Goal: Task Accomplishment & Management: Use online tool/utility

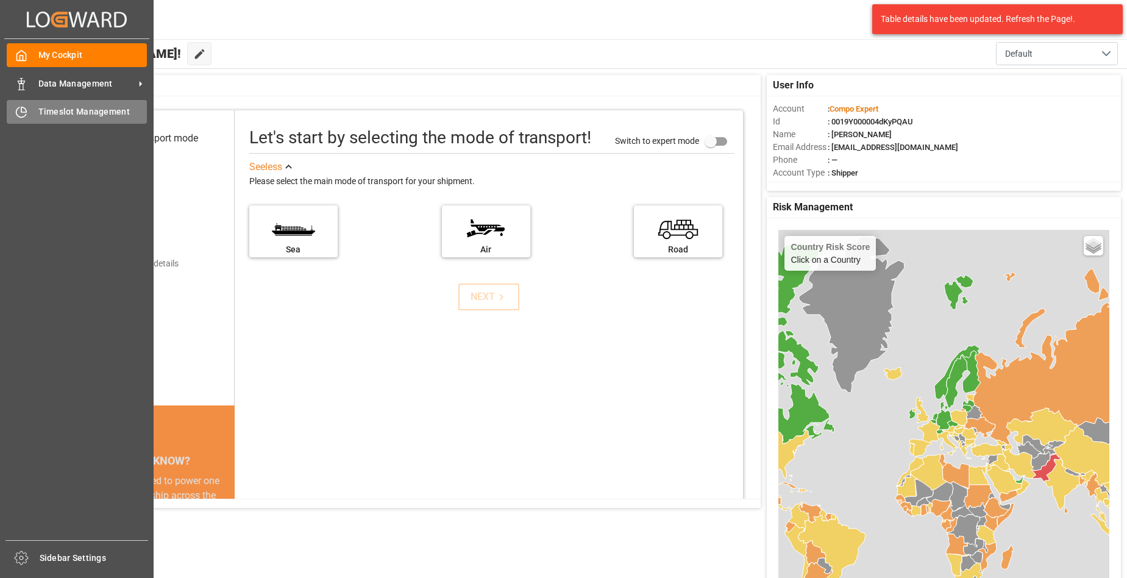
click at [24, 111] on icon at bounding box center [21, 112] width 12 height 12
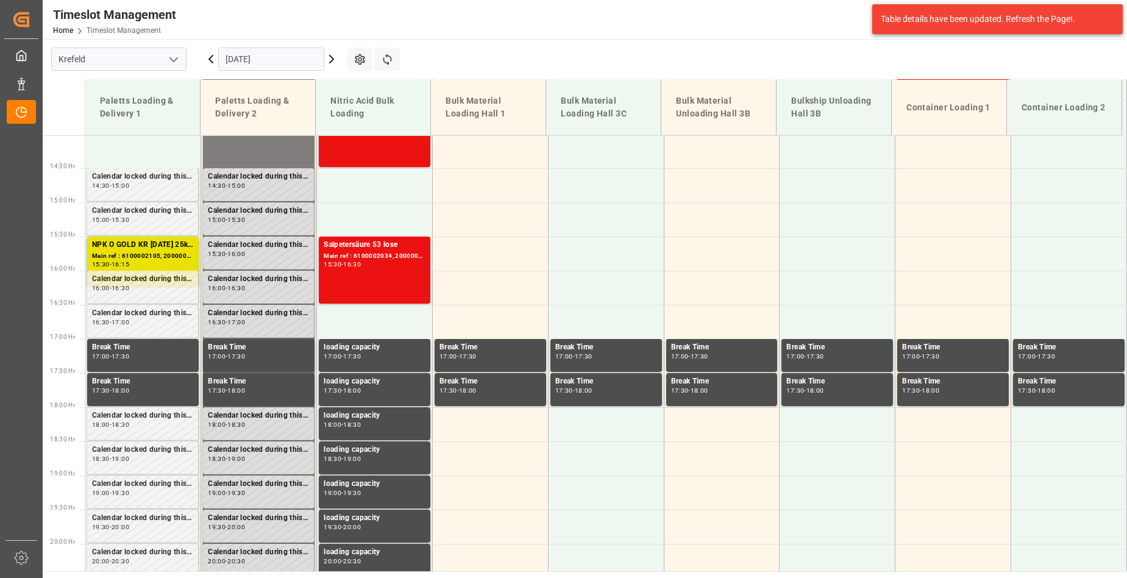
scroll to position [960, 0]
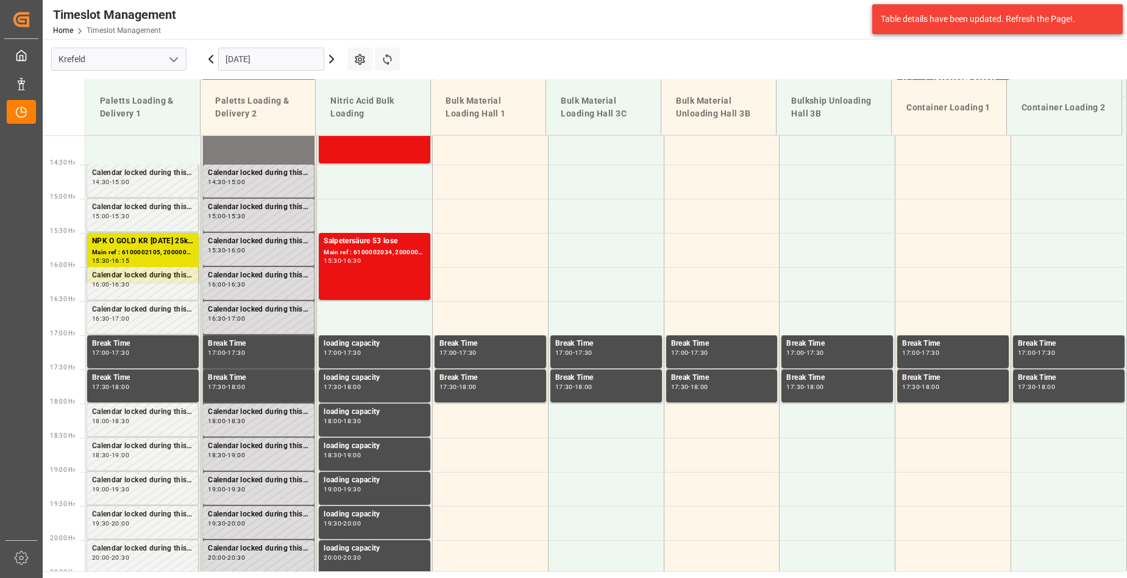
click at [332, 60] on icon at bounding box center [332, 58] width 4 height 7
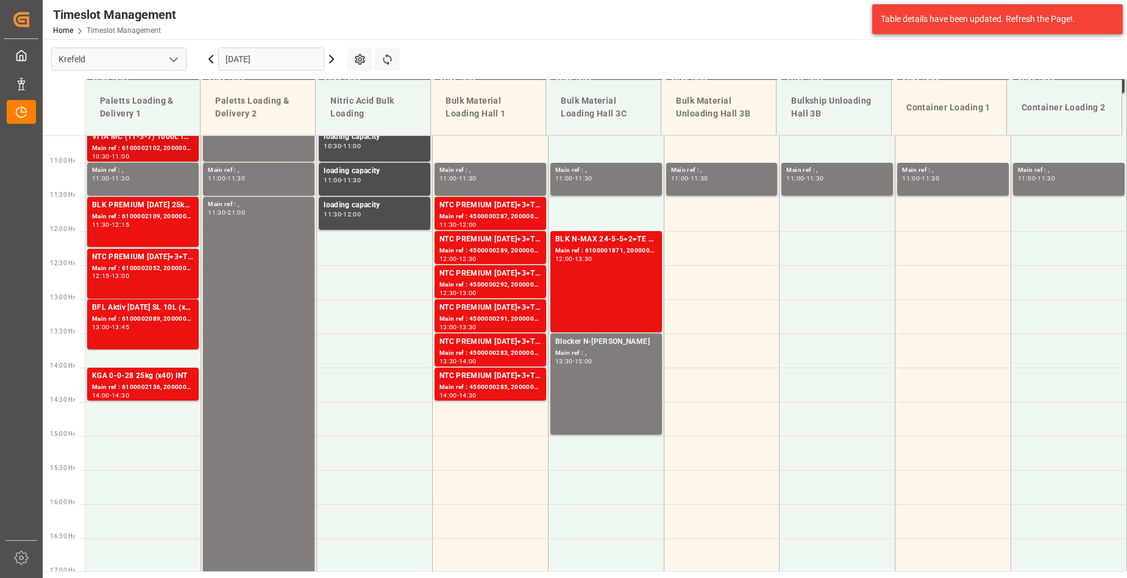
scroll to position [777, 0]
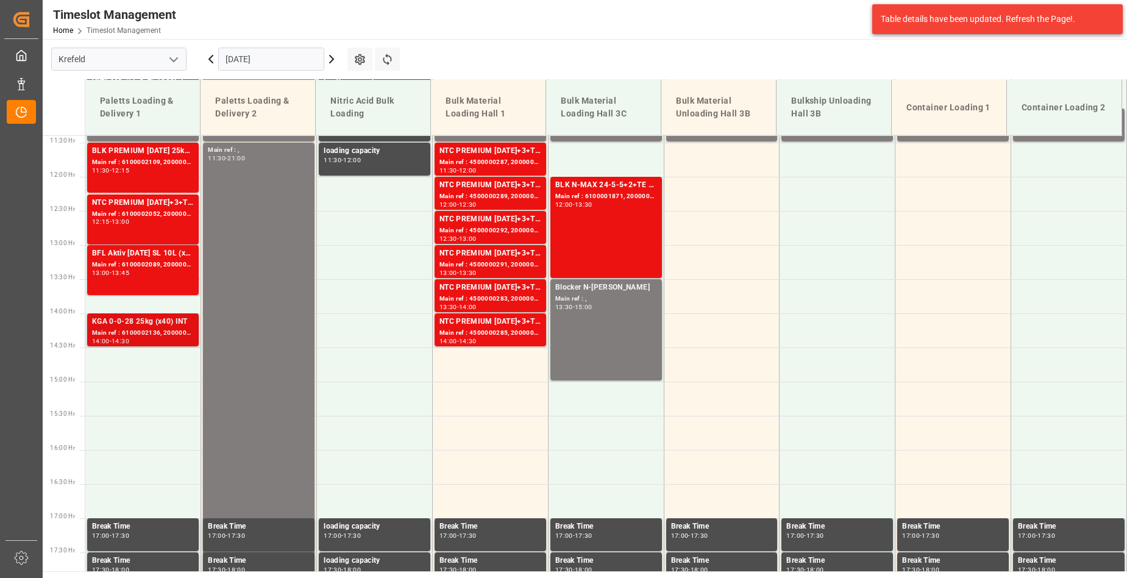
click at [133, 327] on div "KGA 0-0-28 25kg (x40) INT" at bounding box center [143, 322] width 102 height 12
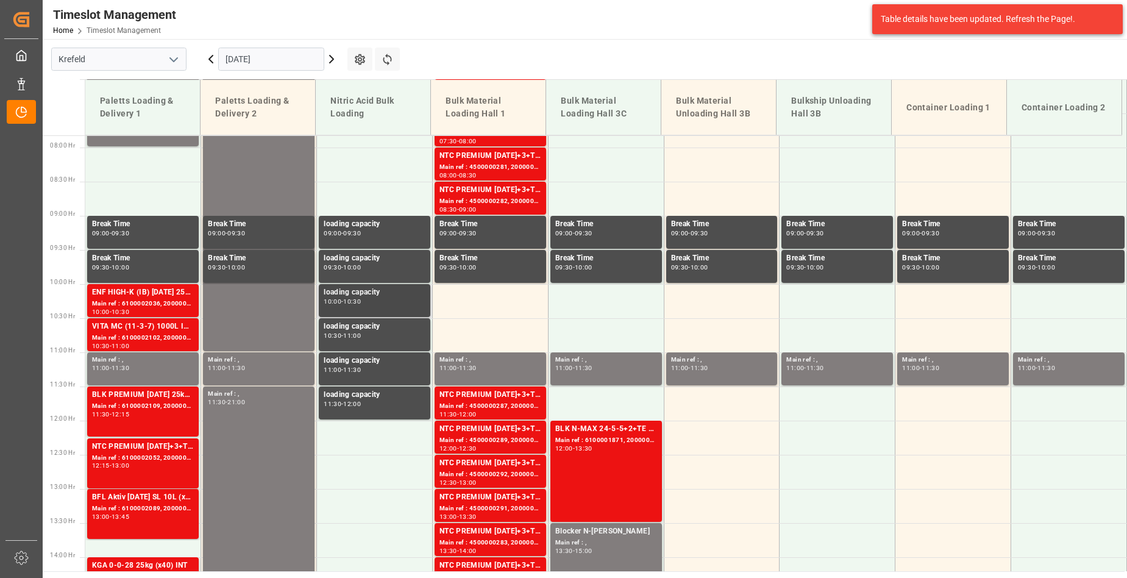
scroll to position [473, 0]
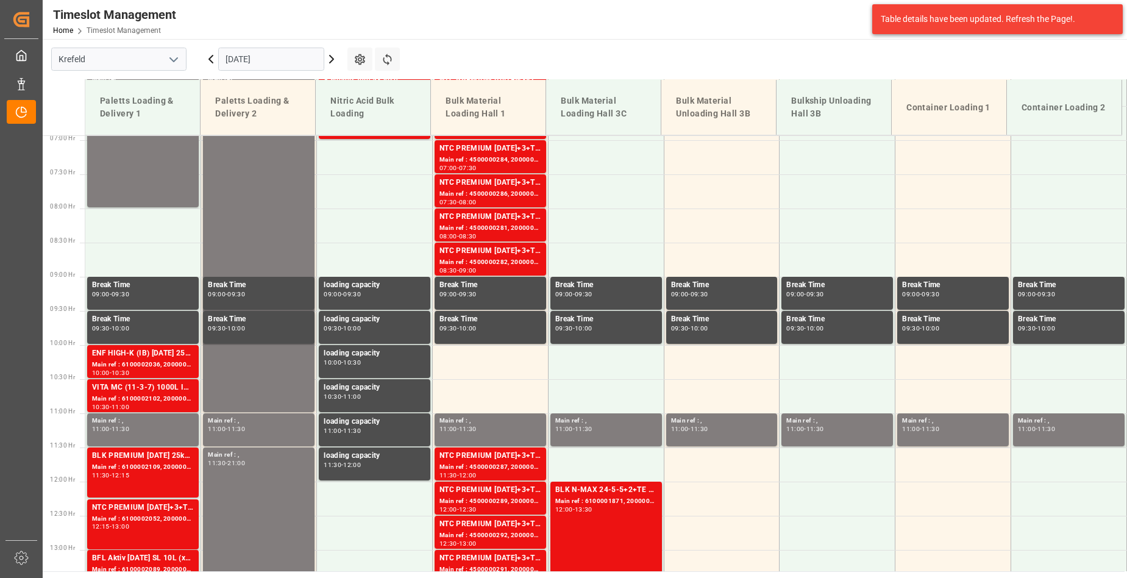
click at [330, 57] on icon at bounding box center [331, 59] width 15 height 15
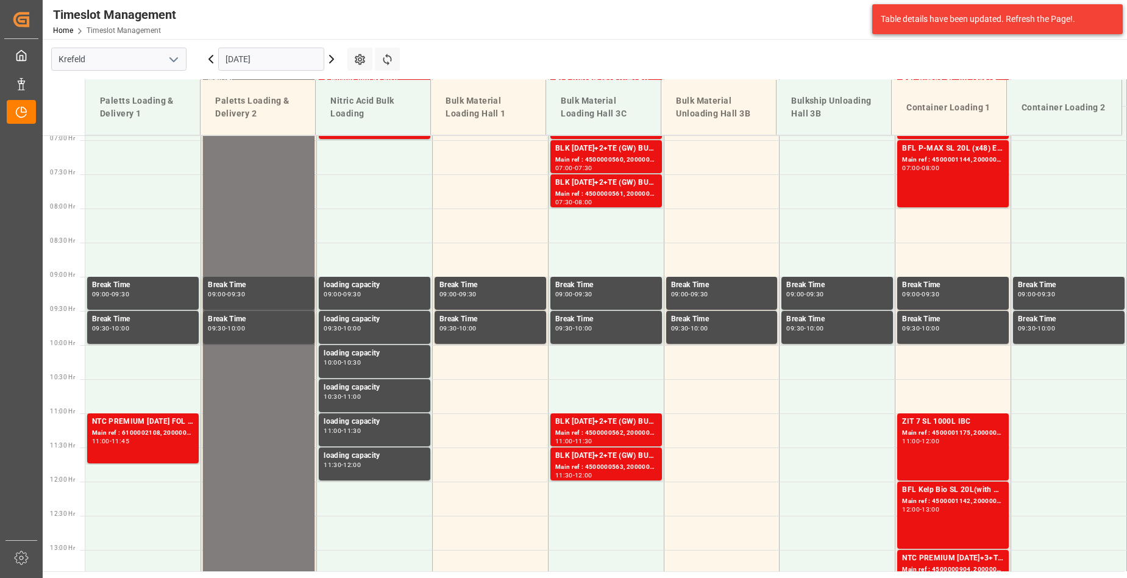
click at [329, 60] on icon at bounding box center [331, 59] width 15 height 15
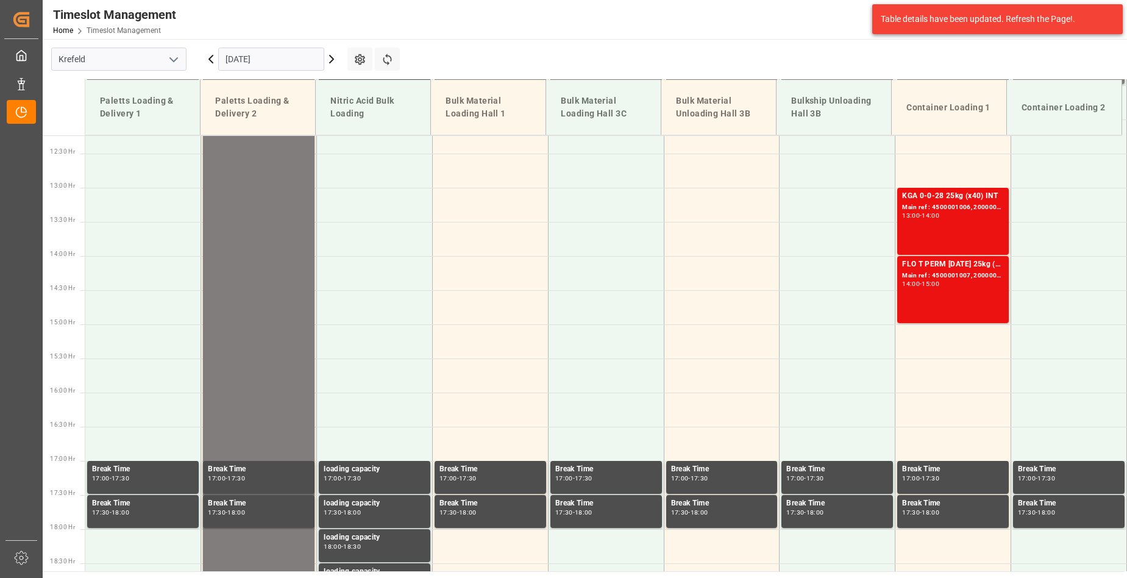
scroll to position [838, 0]
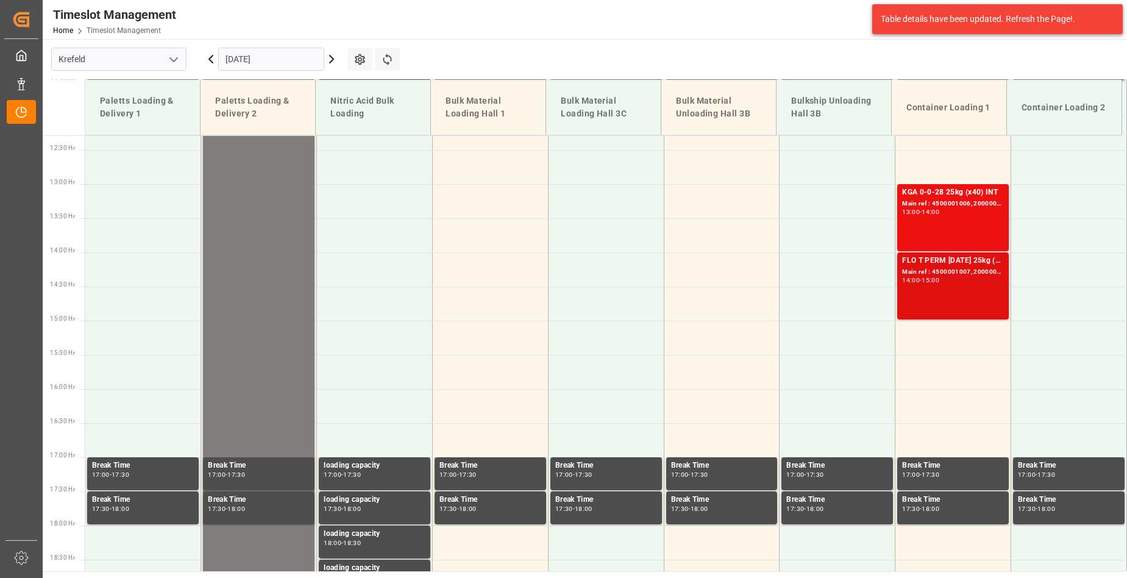
click at [926, 281] on div "15:00" at bounding box center [930, 279] width 18 height 5
click at [333, 58] on icon at bounding box center [332, 58] width 4 height 7
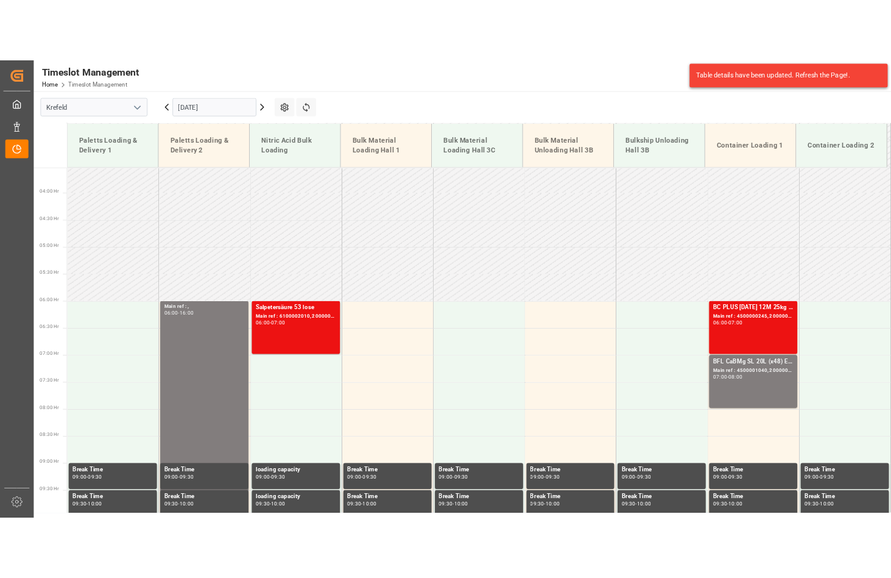
scroll to position [229, 0]
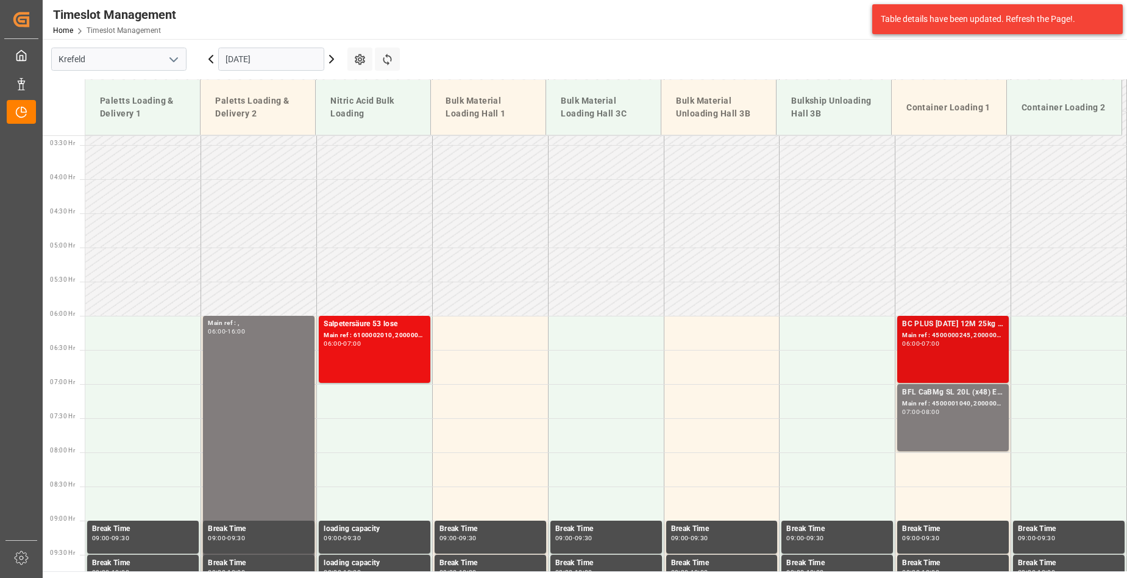
click at [961, 345] on div "06:00 - 07:00" at bounding box center [953, 344] width 102 height 7
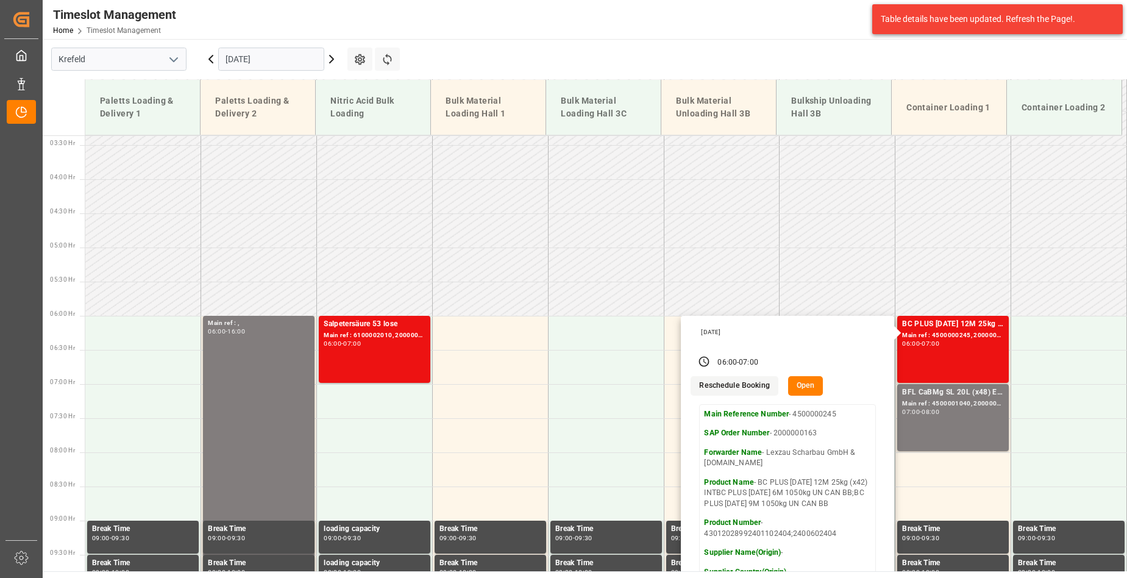
click at [941, 16] on div "Table details have been updated. Refresh the Page!." at bounding box center [992, 19] width 224 height 13
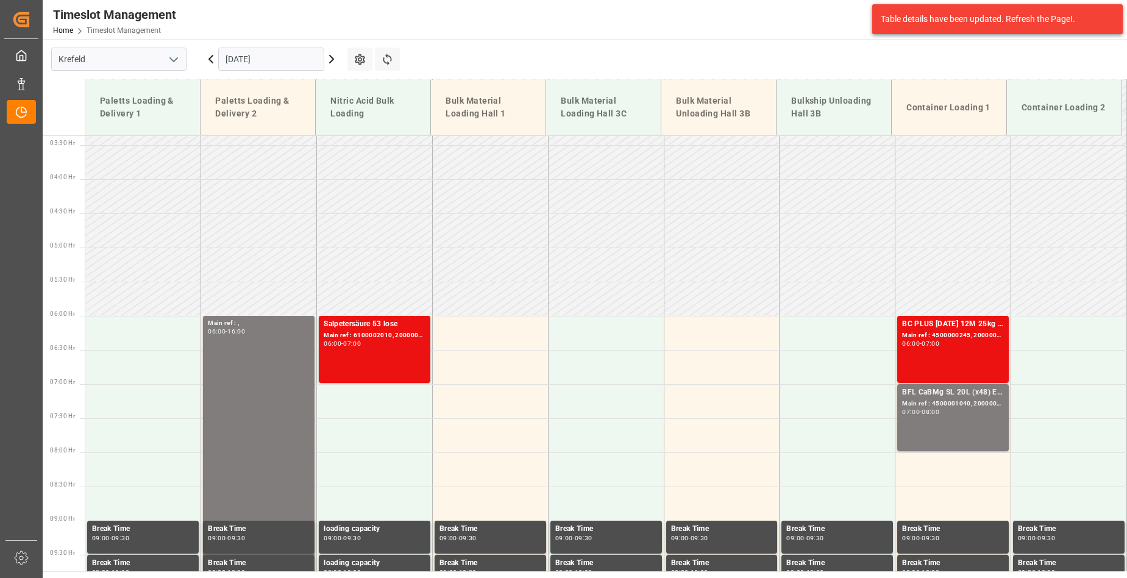
click at [941, 16] on div "Table details have been updated. Refresh the Page!." at bounding box center [992, 19] width 224 height 13
drag, startPoint x: 941, startPoint y: 16, endPoint x: 1076, endPoint y: 15, distance: 135.3
click at [1076, 15] on div "Table details have been updated. Refresh the Page!." at bounding box center [992, 19] width 224 height 13
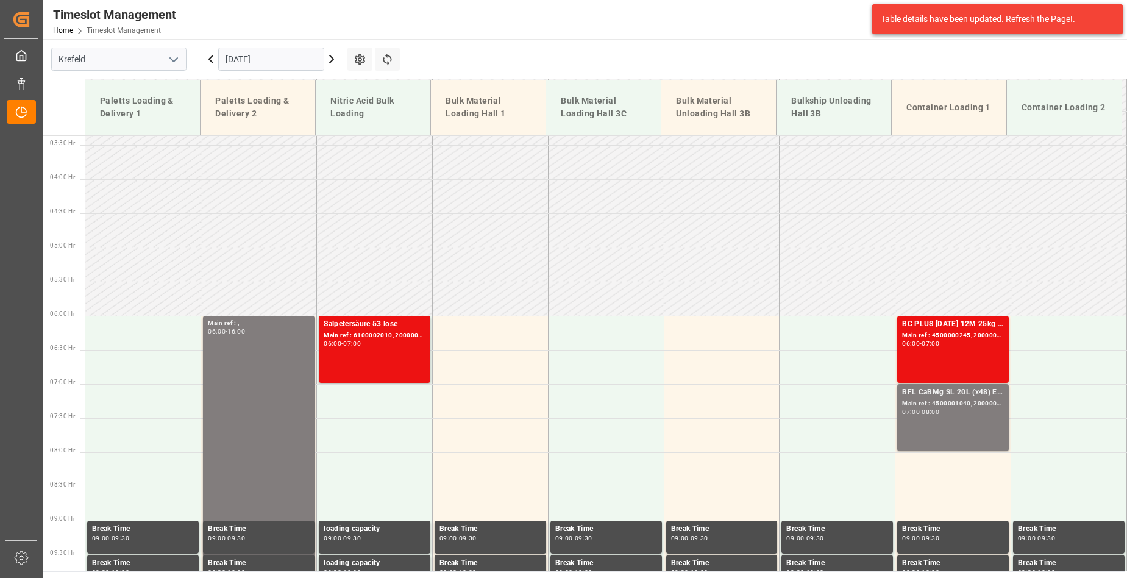
click at [1007, 26] on div "Table details have been updated. Refresh the Page!." at bounding box center [997, 19] width 250 height 30
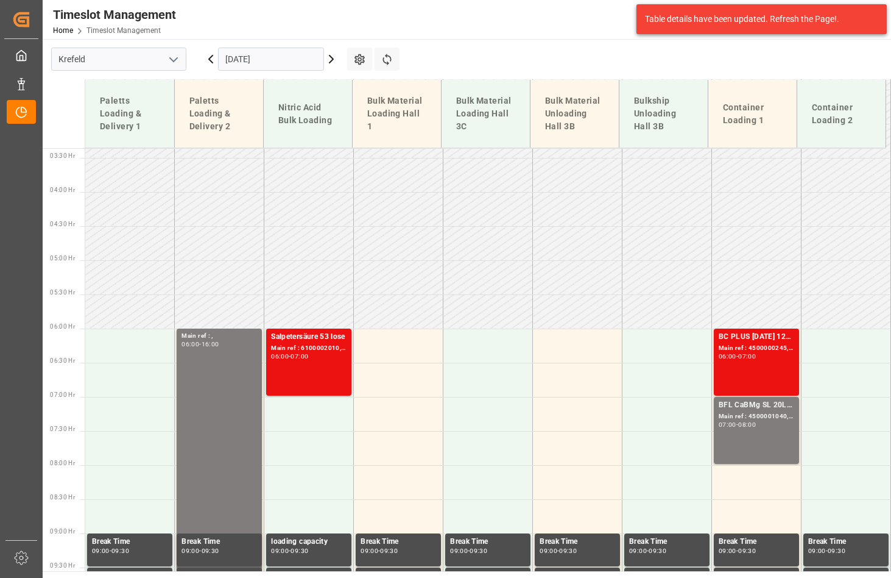
click at [447, 49] on main "[GEOGRAPHIC_DATA] [DATE] Settings Refresh Time Slots Paletts Loading & Delivery…" at bounding box center [466, 305] width 846 height 532
